Goal: Navigation & Orientation: Find specific page/section

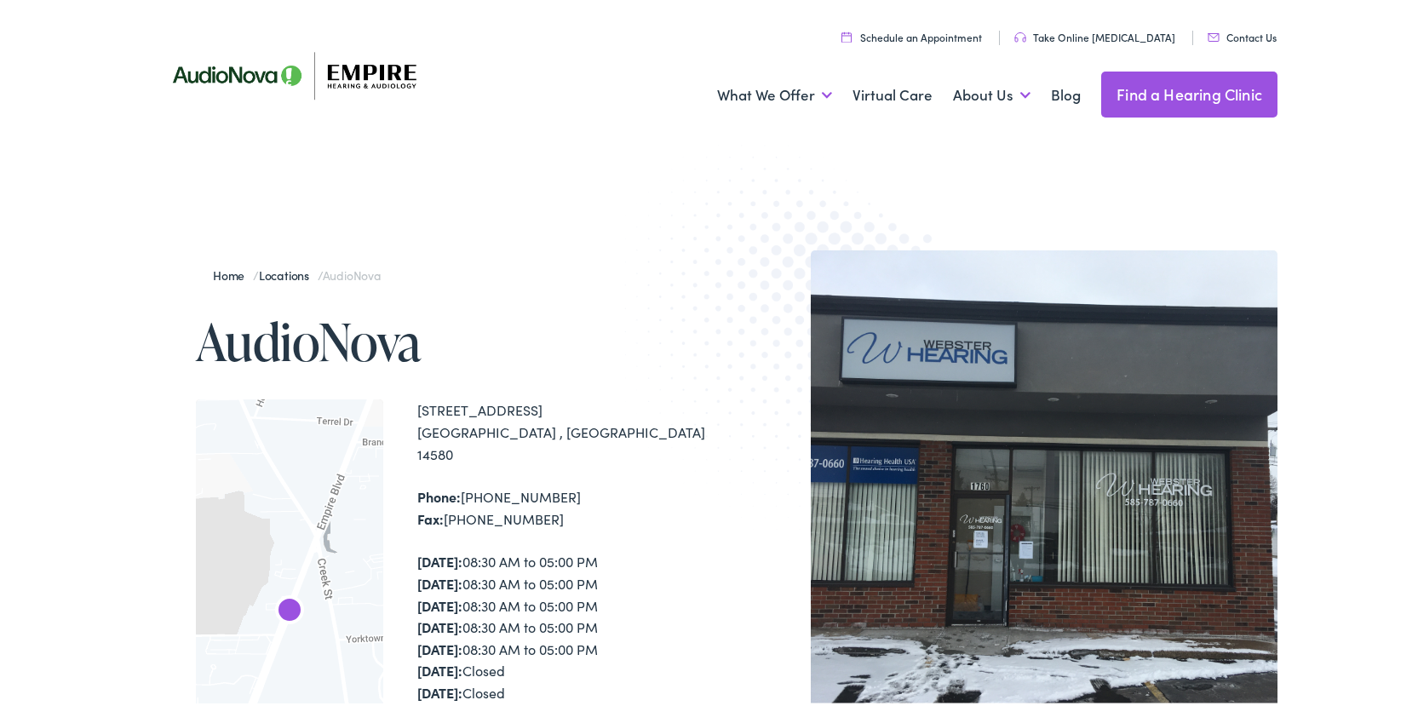
click at [1181, 104] on link "Find a Hearing Clinic" at bounding box center [1189, 91] width 176 height 46
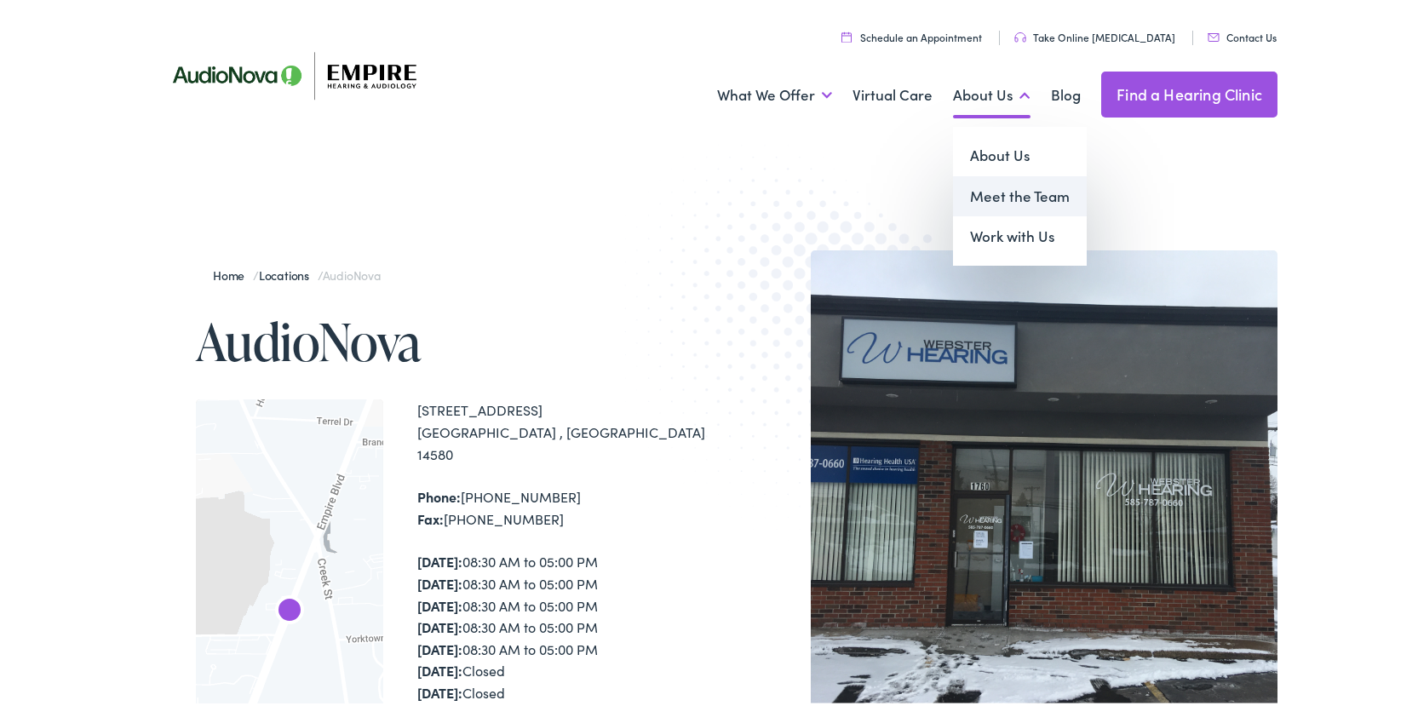
click at [979, 197] on link "Meet the Team" at bounding box center [1020, 193] width 134 height 41
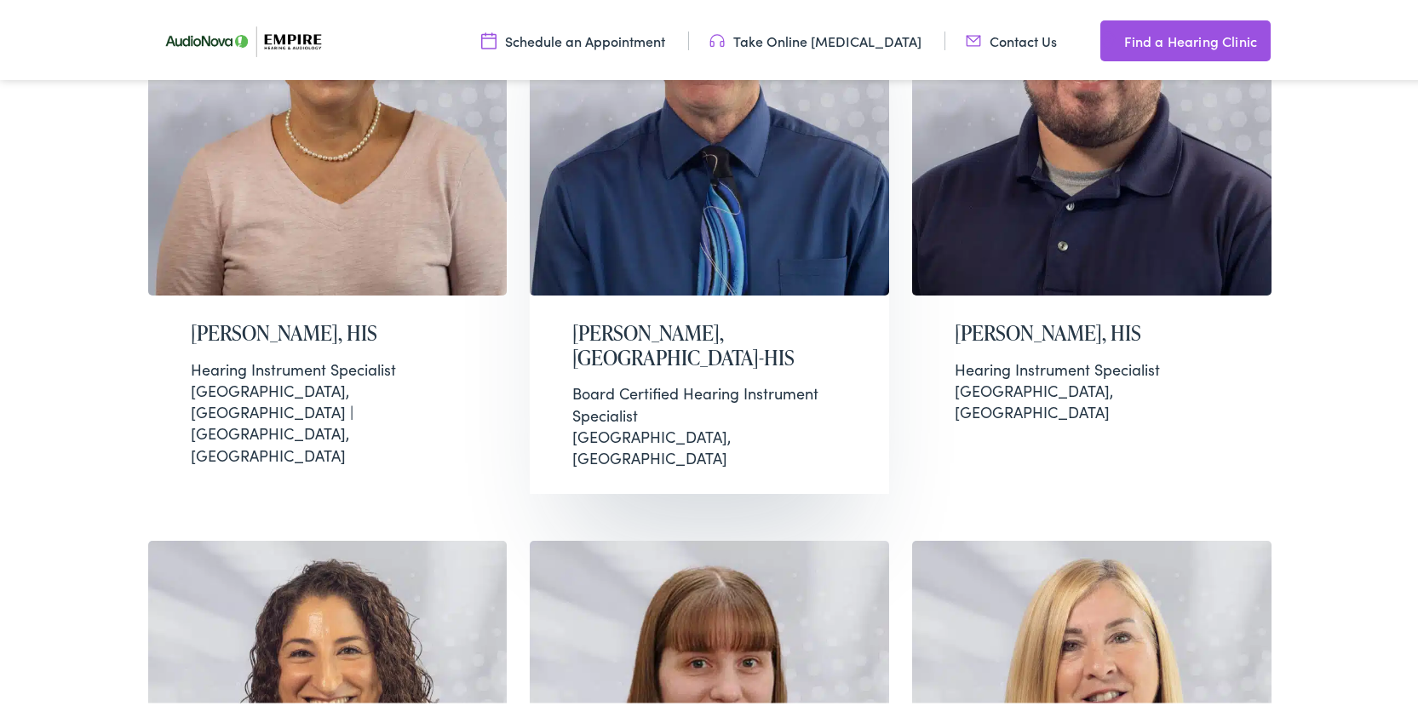
scroll to position [3662, 0]
